Goal: Information Seeking & Learning: Understand process/instructions

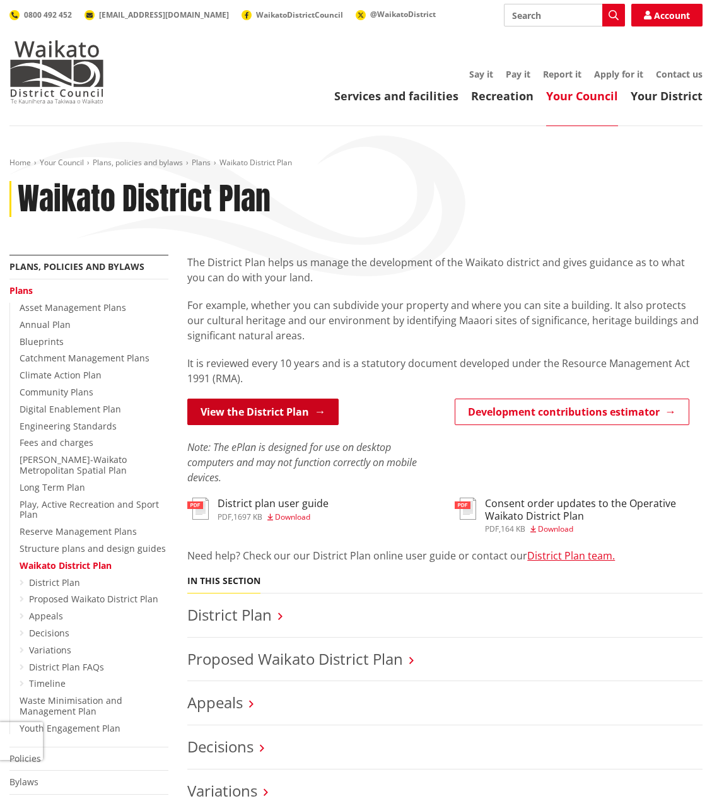
click at [329, 409] on link "View the District Plan" at bounding box center [262, 412] width 151 height 26
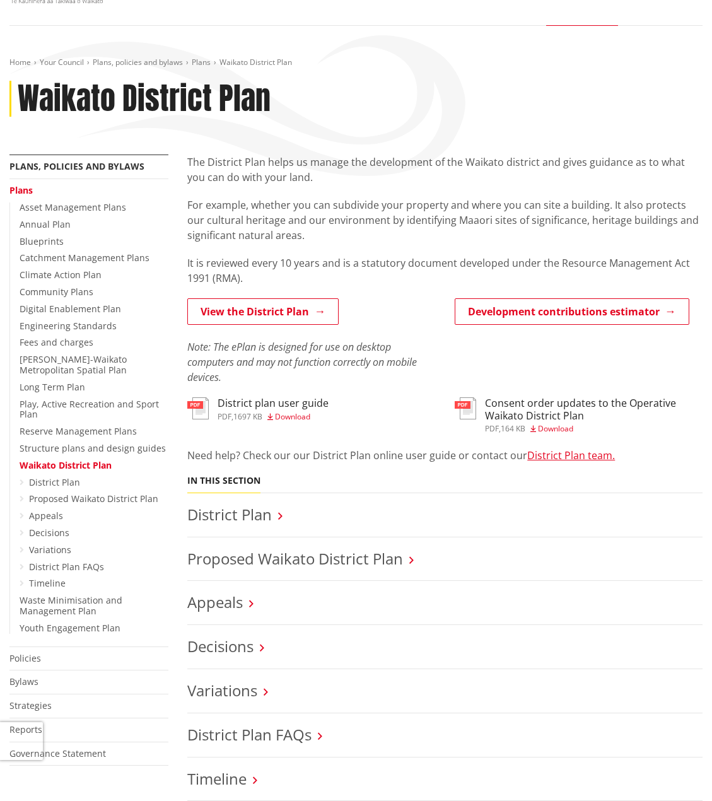
scroll to position [189, 0]
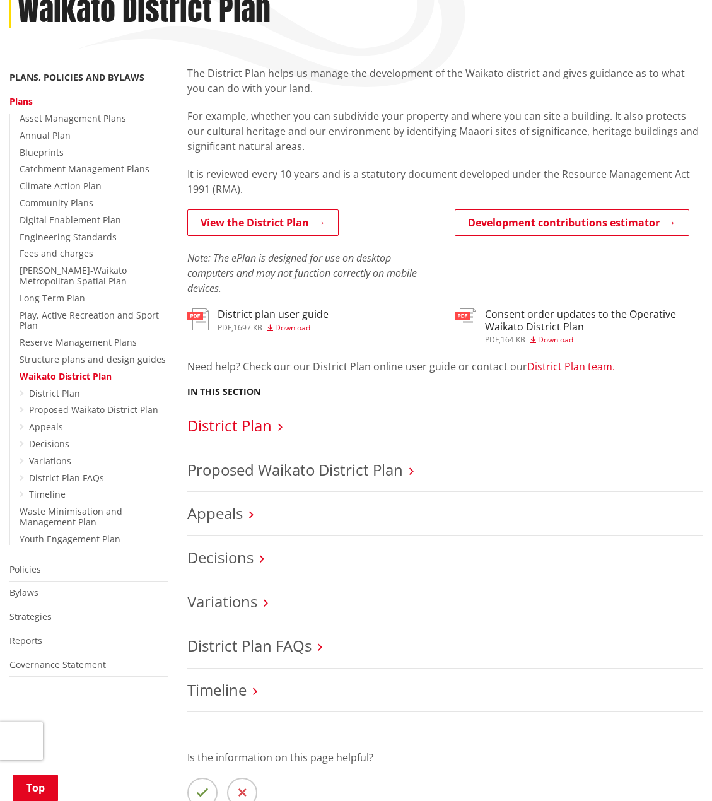
click at [257, 422] on link "District Plan" at bounding box center [229, 425] width 85 height 21
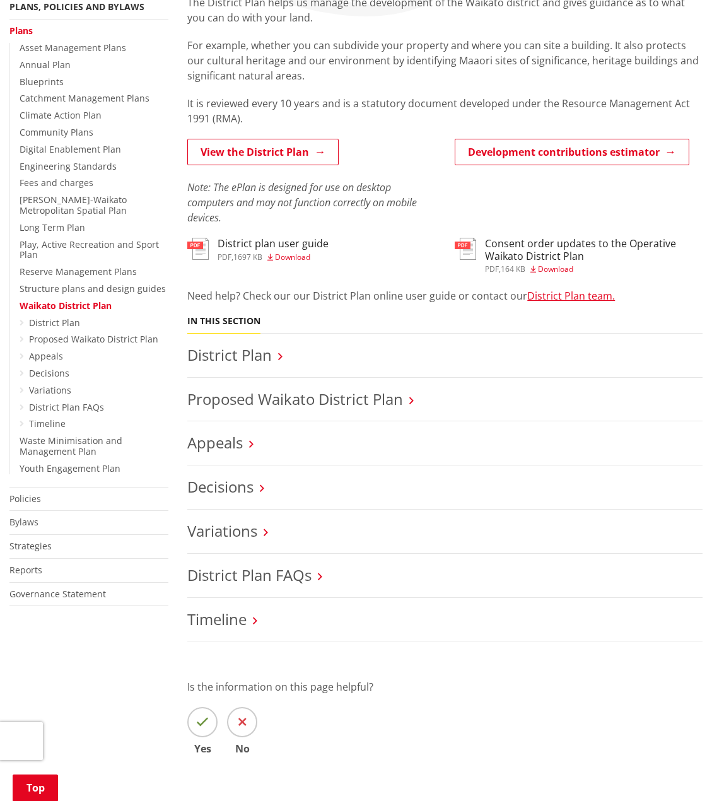
scroll to position [442, 0]
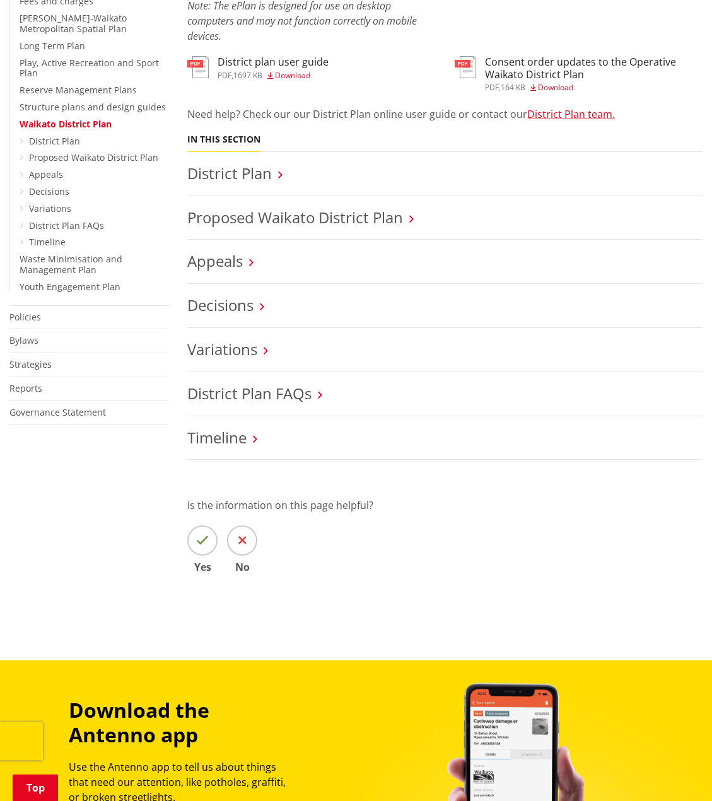
click at [273, 169] on h3 "District Plan" at bounding box center [444, 174] width 515 height 18
click at [283, 180] on h3 "District Plan" at bounding box center [444, 174] width 515 height 18
click at [281, 172] on icon at bounding box center [280, 174] width 4 height 11
click at [264, 175] on link "District Plan" at bounding box center [229, 173] width 85 height 21
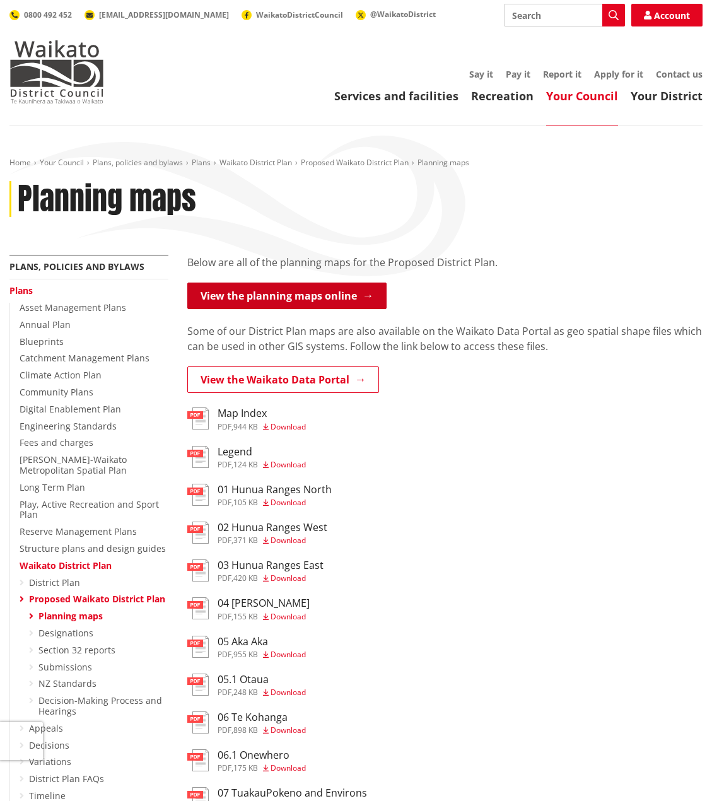
click at [359, 295] on link "View the planning maps online" at bounding box center [286, 296] width 199 height 26
click at [338, 302] on link "View the planning maps online" at bounding box center [286, 296] width 199 height 26
